Goal: Task Accomplishment & Management: Use online tool/utility

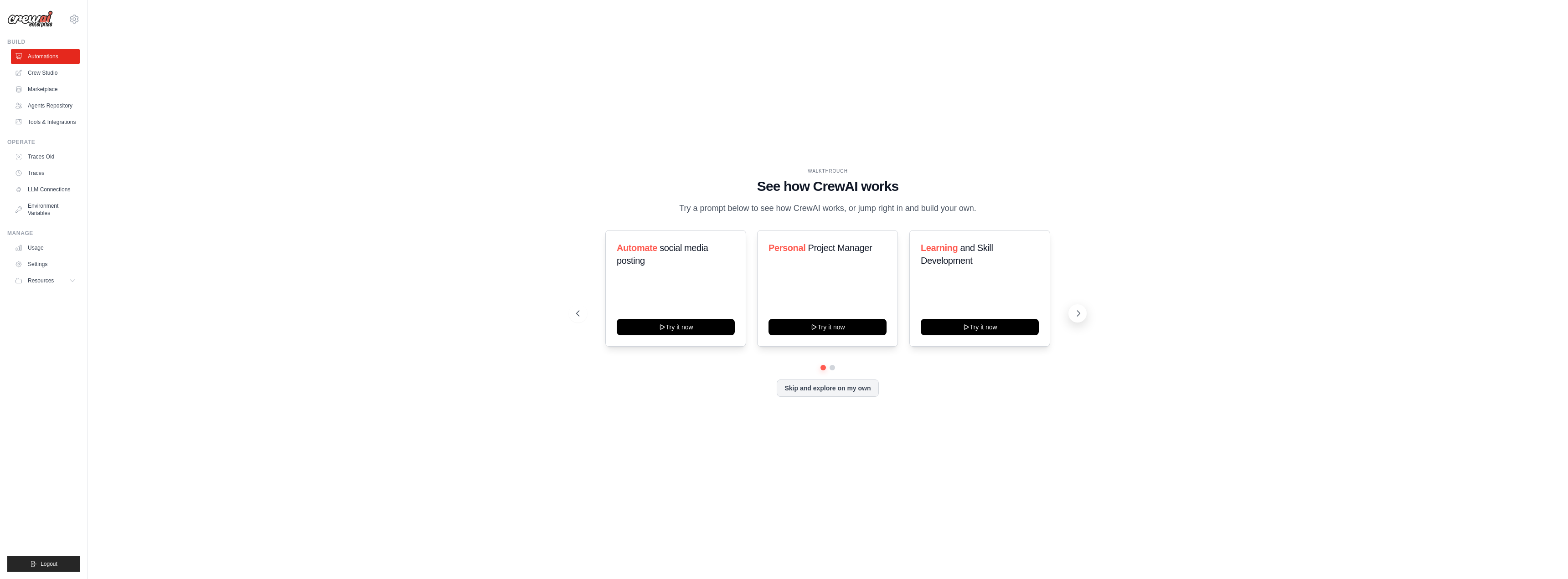
click at [1075, 312] on icon at bounding box center [1078, 313] width 9 height 9
click at [1072, 315] on button at bounding box center [1077, 313] width 18 height 18
click at [50, 111] on link "Agents Repository" at bounding box center [46, 105] width 69 height 14
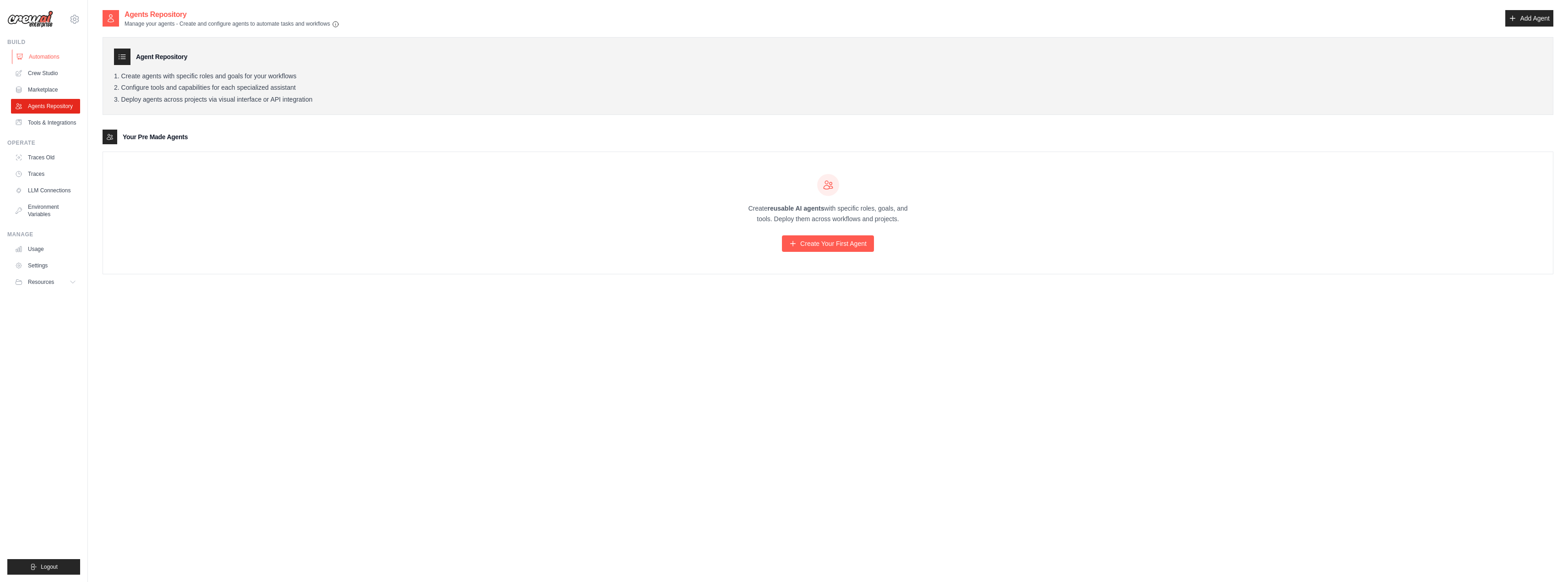
click at [43, 61] on link "Automations" at bounding box center [46, 56] width 69 height 15
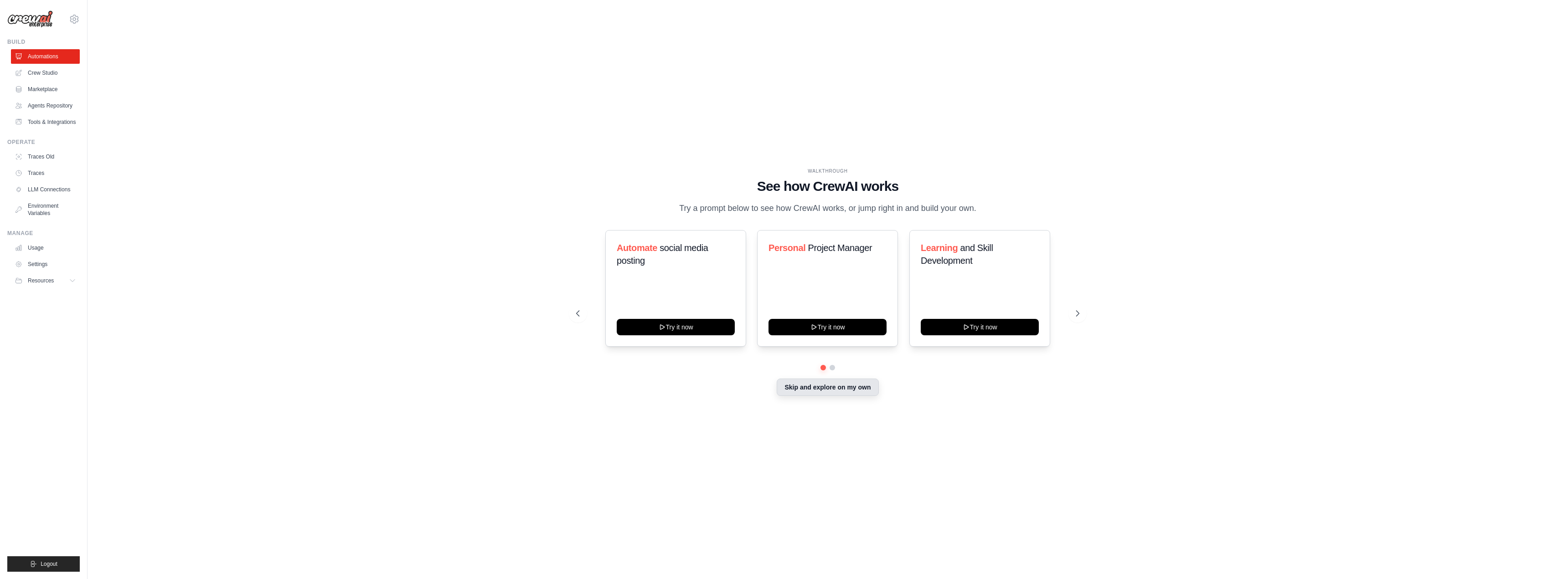
click at [827, 391] on button "Skip and explore on my own" at bounding box center [827, 387] width 101 height 17
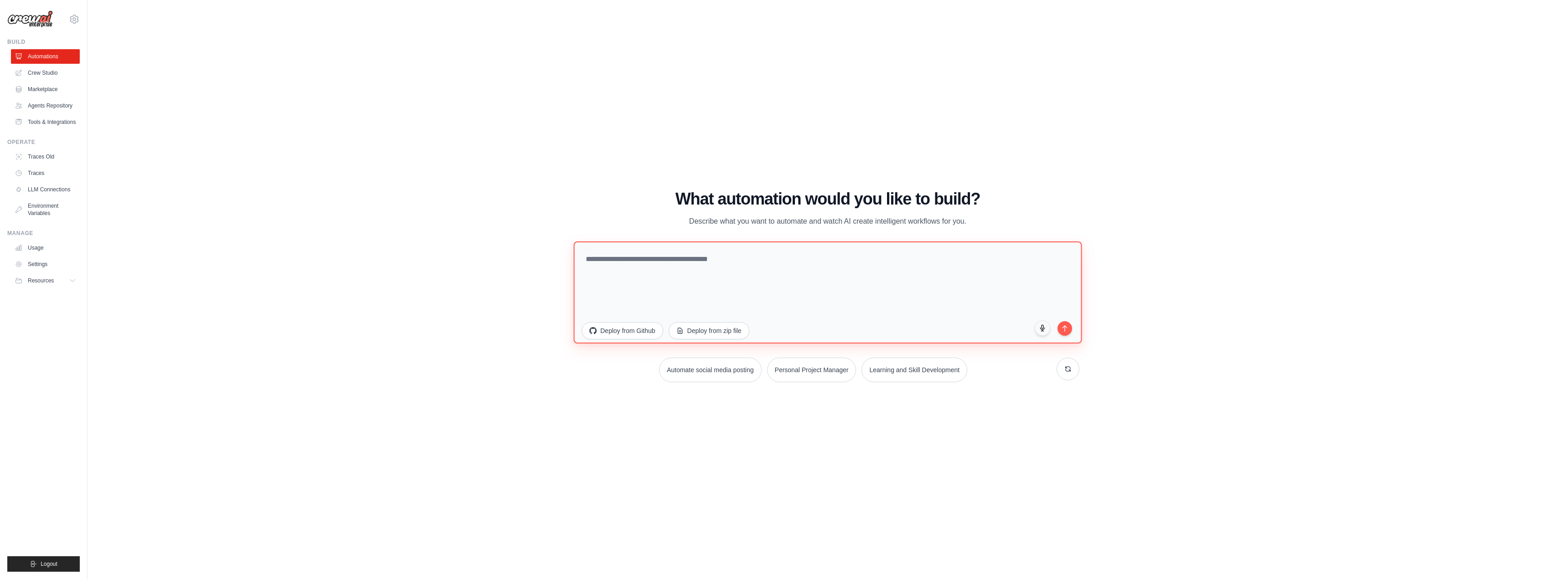
click at [631, 261] on textarea at bounding box center [827, 292] width 508 height 102
type textarea "**********"
click at [1068, 335] on button "submit" at bounding box center [1064, 327] width 15 height 15
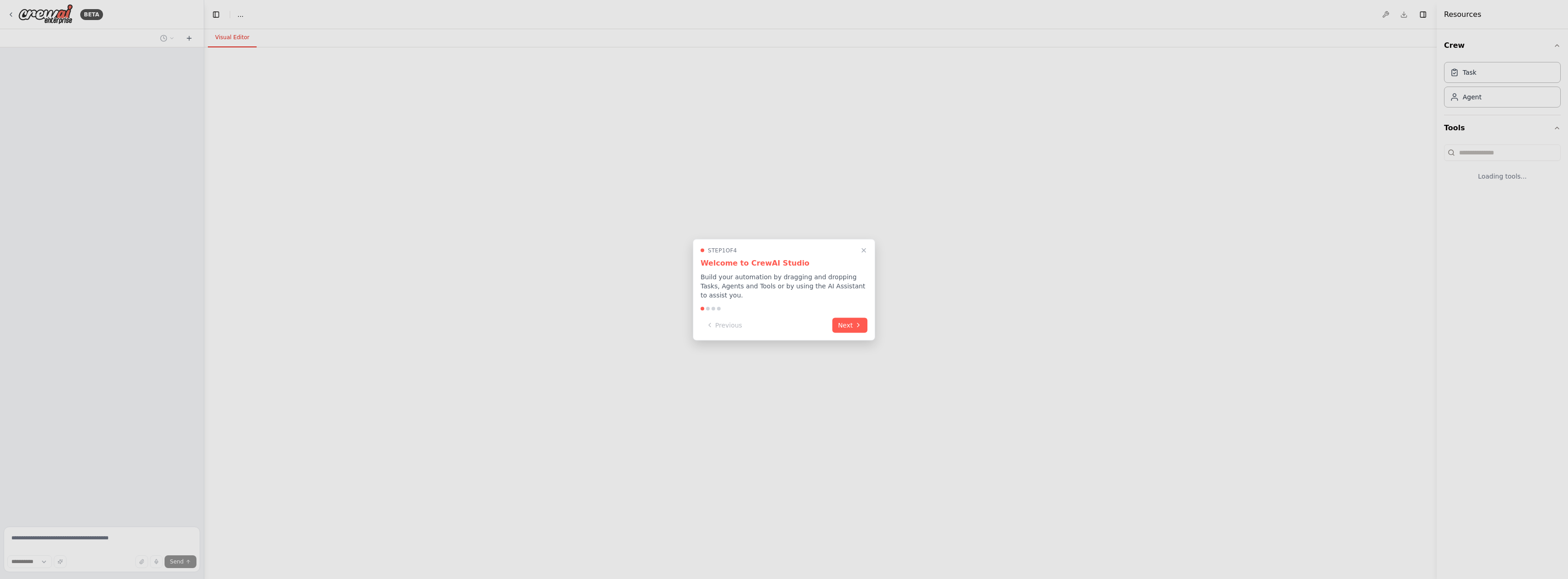
select select "****"
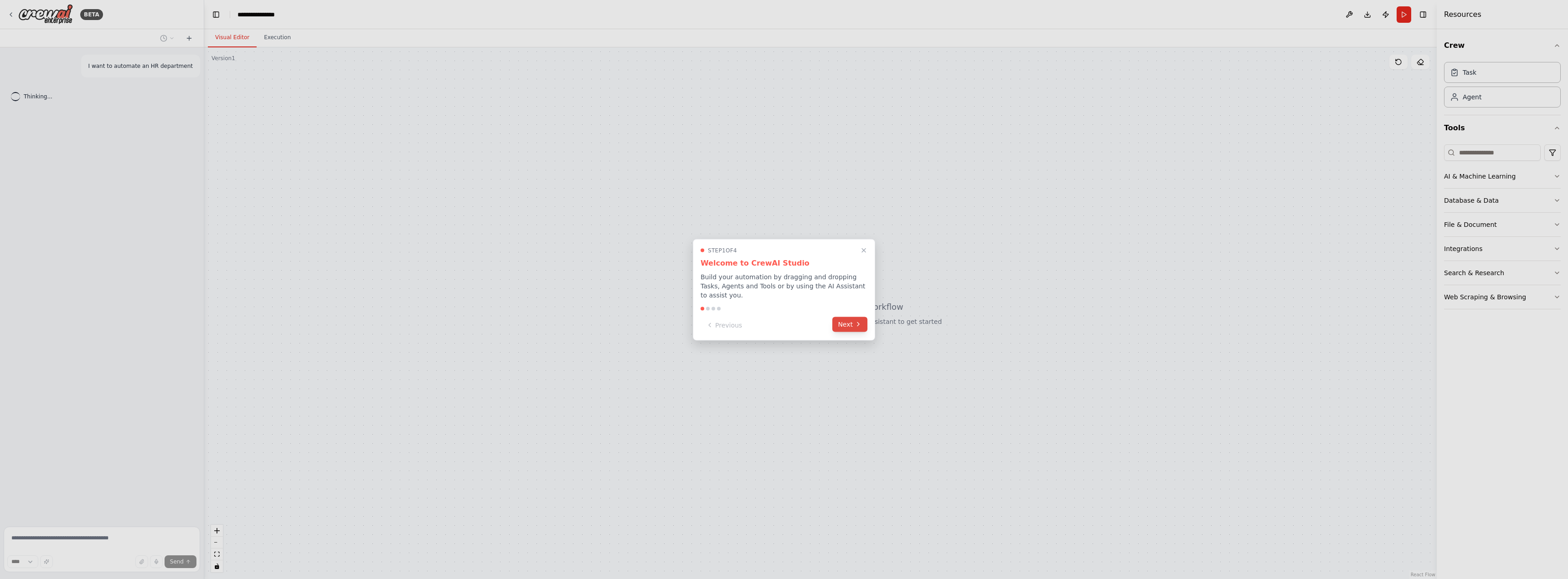
click at [854, 321] on icon at bounding box center [858, 324] width 8 height 8
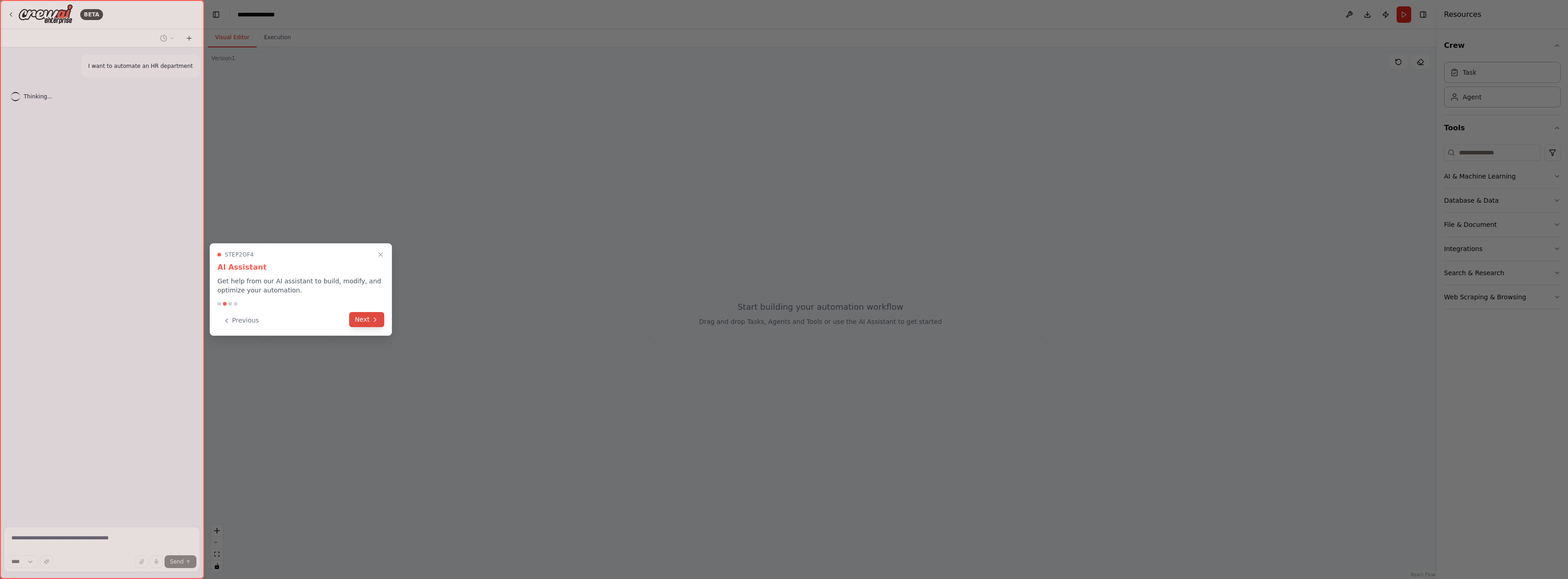
click at [355, 317] on button "Next" at bounding box center [366, 320] width 35 height 15
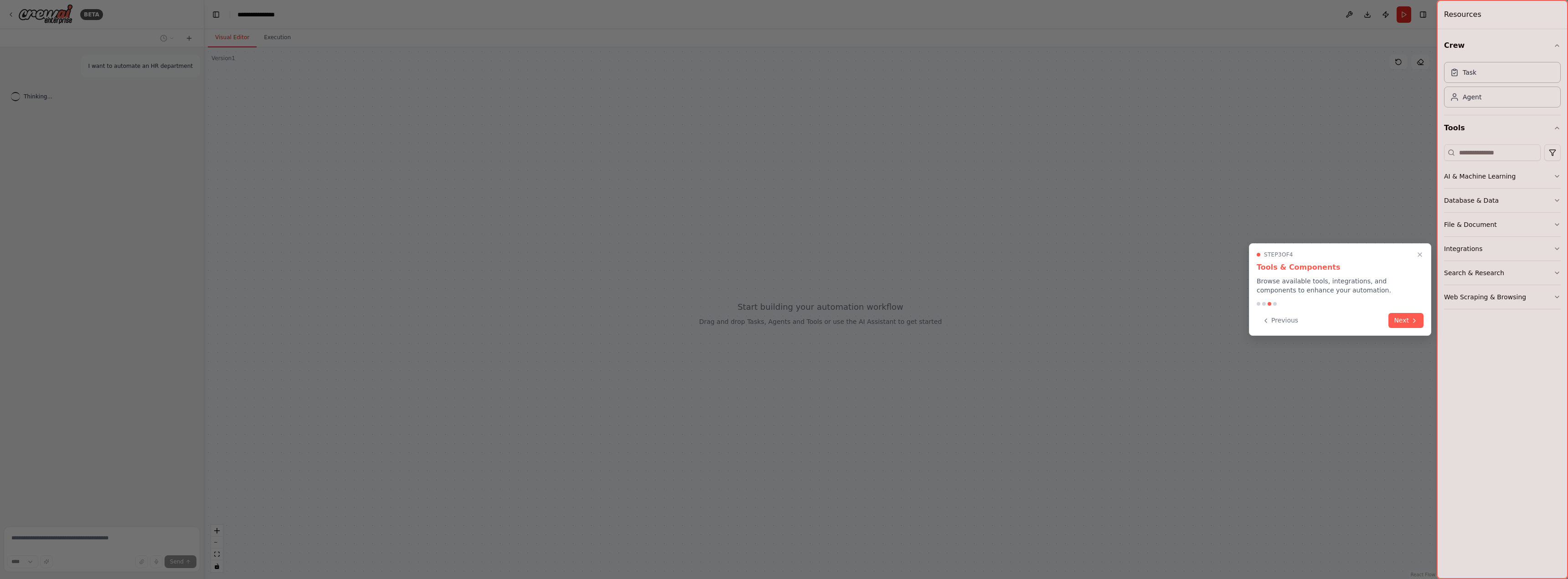
click at [1427, 317] on div "Step 3 of 4 Tools & Components Browse available tools, integrations, and compon…" at bounding box center [1340, 289] width 182 height 93
click at [1415, 321] on icon at bounding box center [1414, 320] width 8 height 8
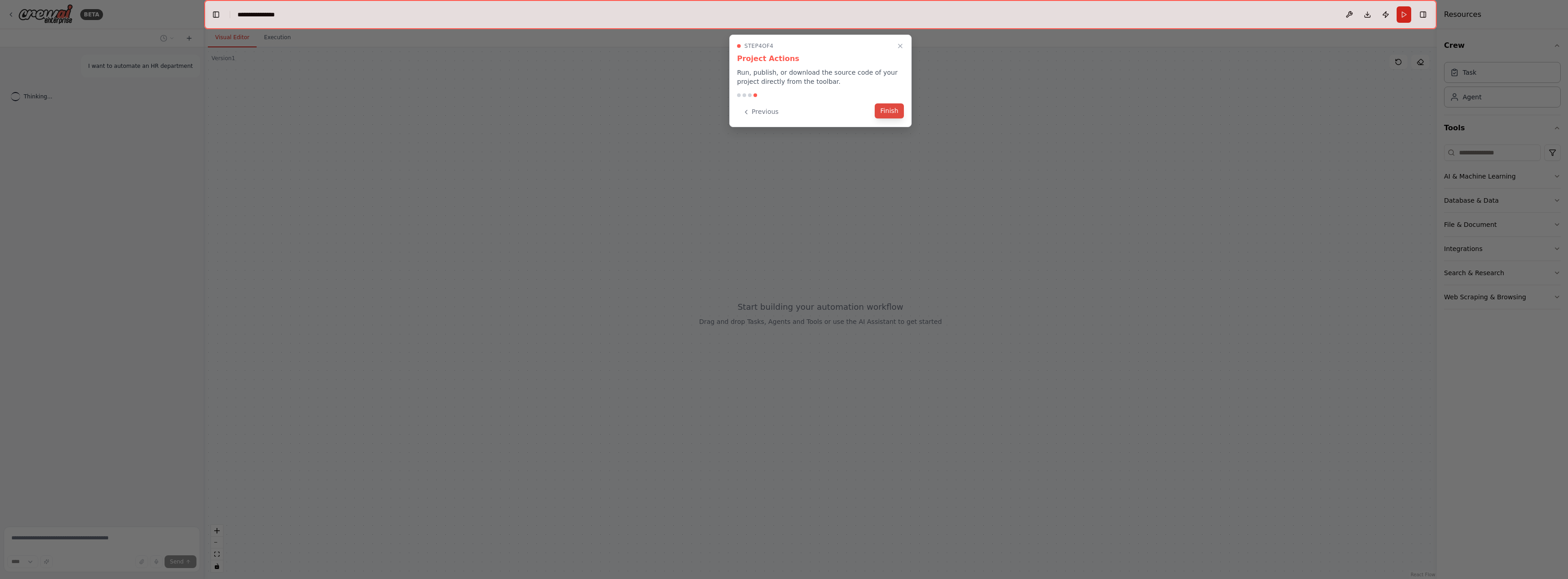
click at [888, 110] on button "Finish" at bounding box center [889, 111] width 29 height 15
